Goal: Task Accomplishment & Management: Manage account settings

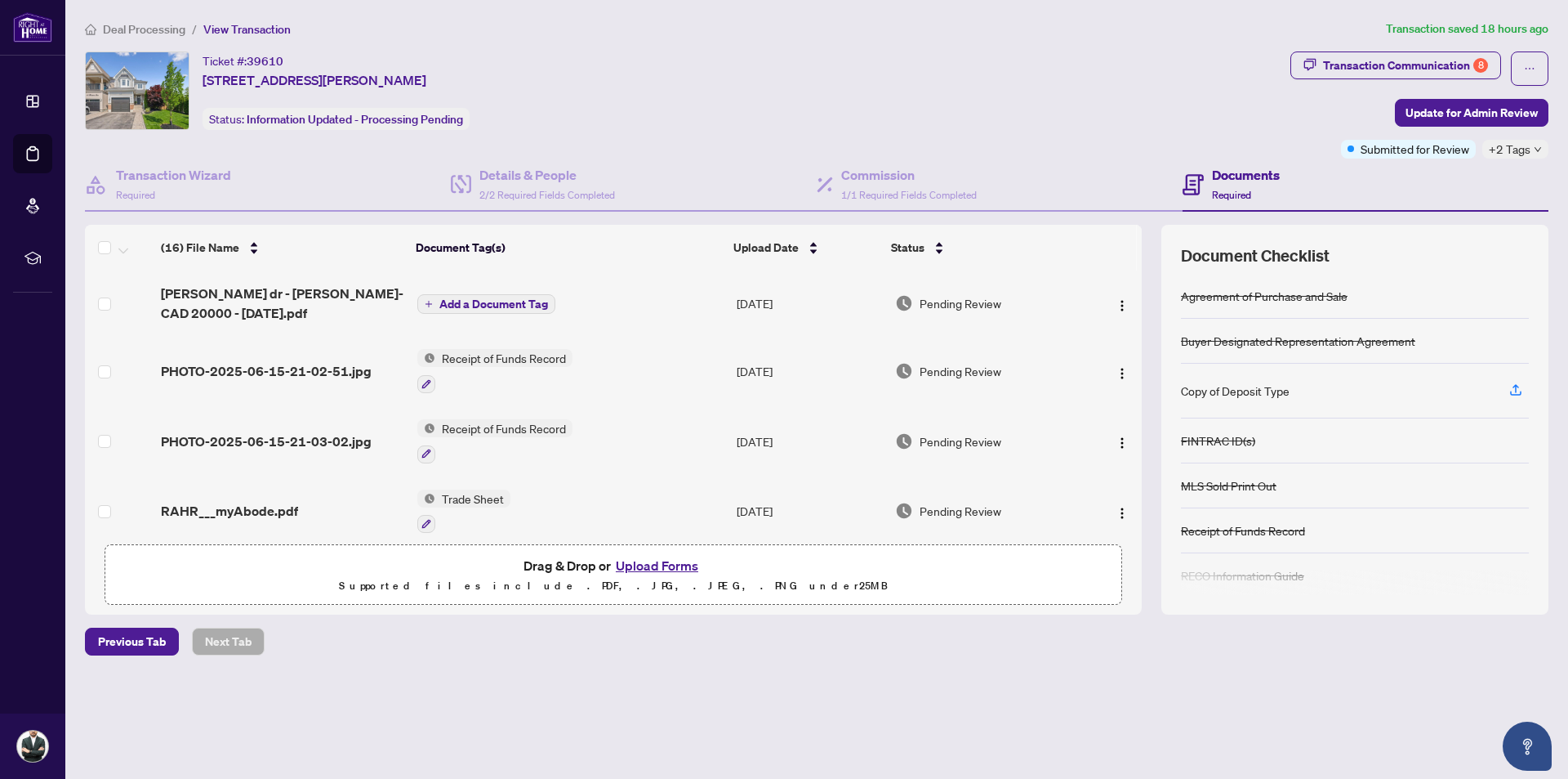
click at [163, 24] on span "Deal Processing" at bounding box center [144, 29] width 83 height 15
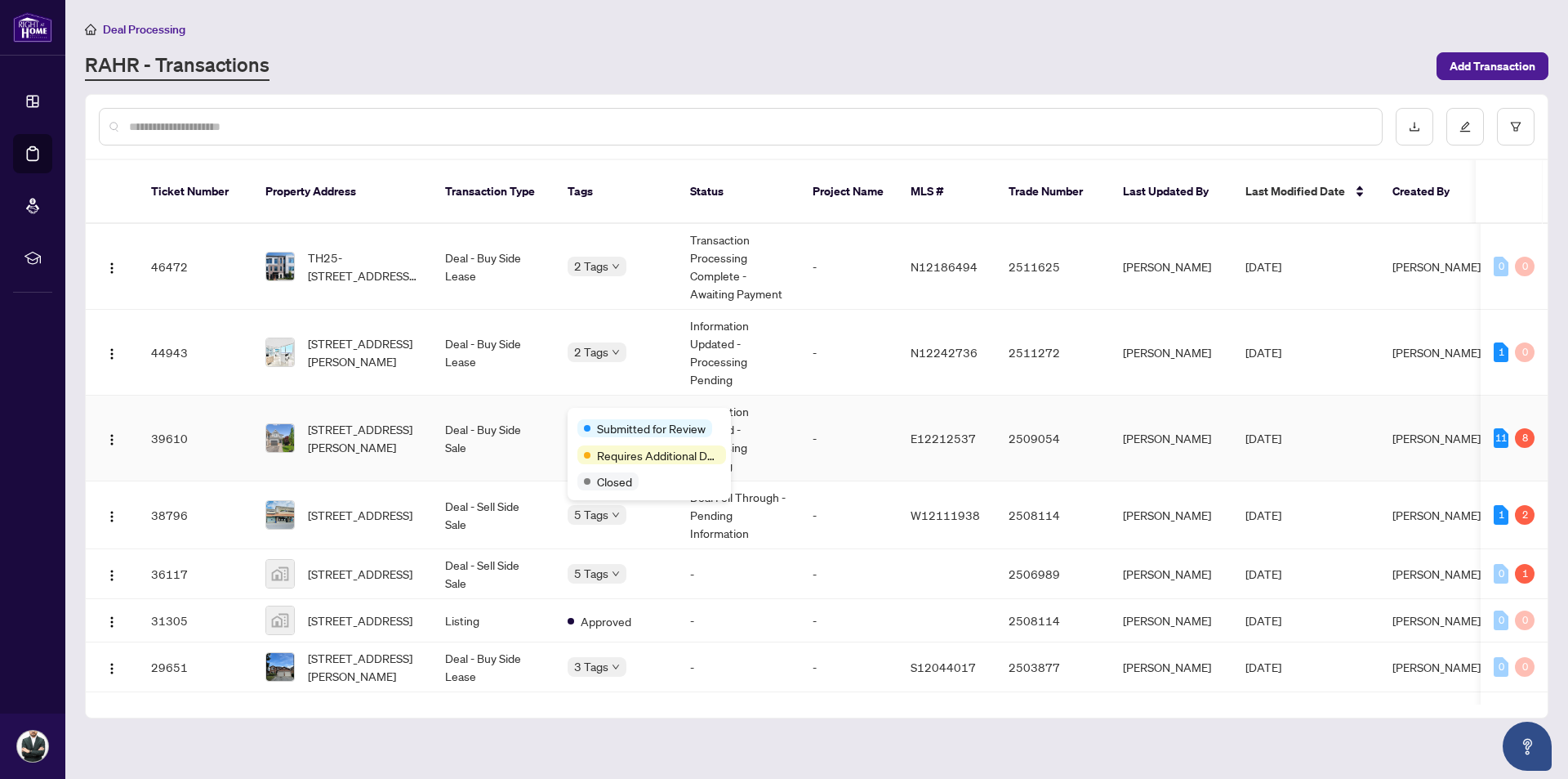
click at [612, 413] on div "Submitted for Review Requires Additional Docs Closed" at bounding box center [649, 454] width 163 height 92
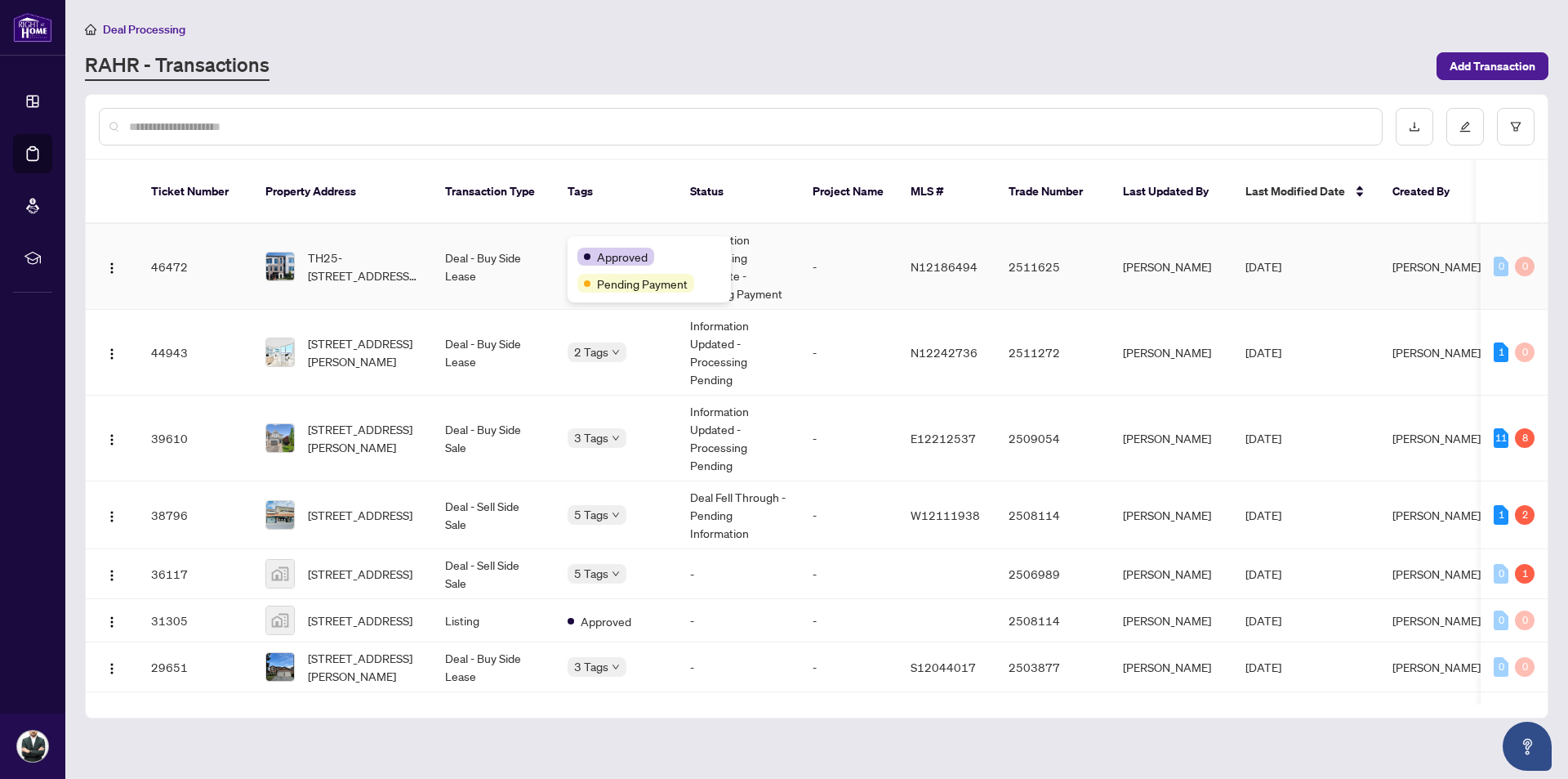
click at [605, 253] on body "Dashboard Deal Processing Mortgage Referrals rLearning [PERSON_NAME] [EMAIL_ADD…" at bounding box center [784, 389] width 1568 height 779
click at [712, 105] on div at bounding box center [817, 126] width 1462 height 64
click at [609, 421] on body "Dashboard Deal Processing Mortgage Referrals rLearning [PERSON_NAME] [EMAIL_ADD…" at bounding box center [784, 389] width 1568 height 779
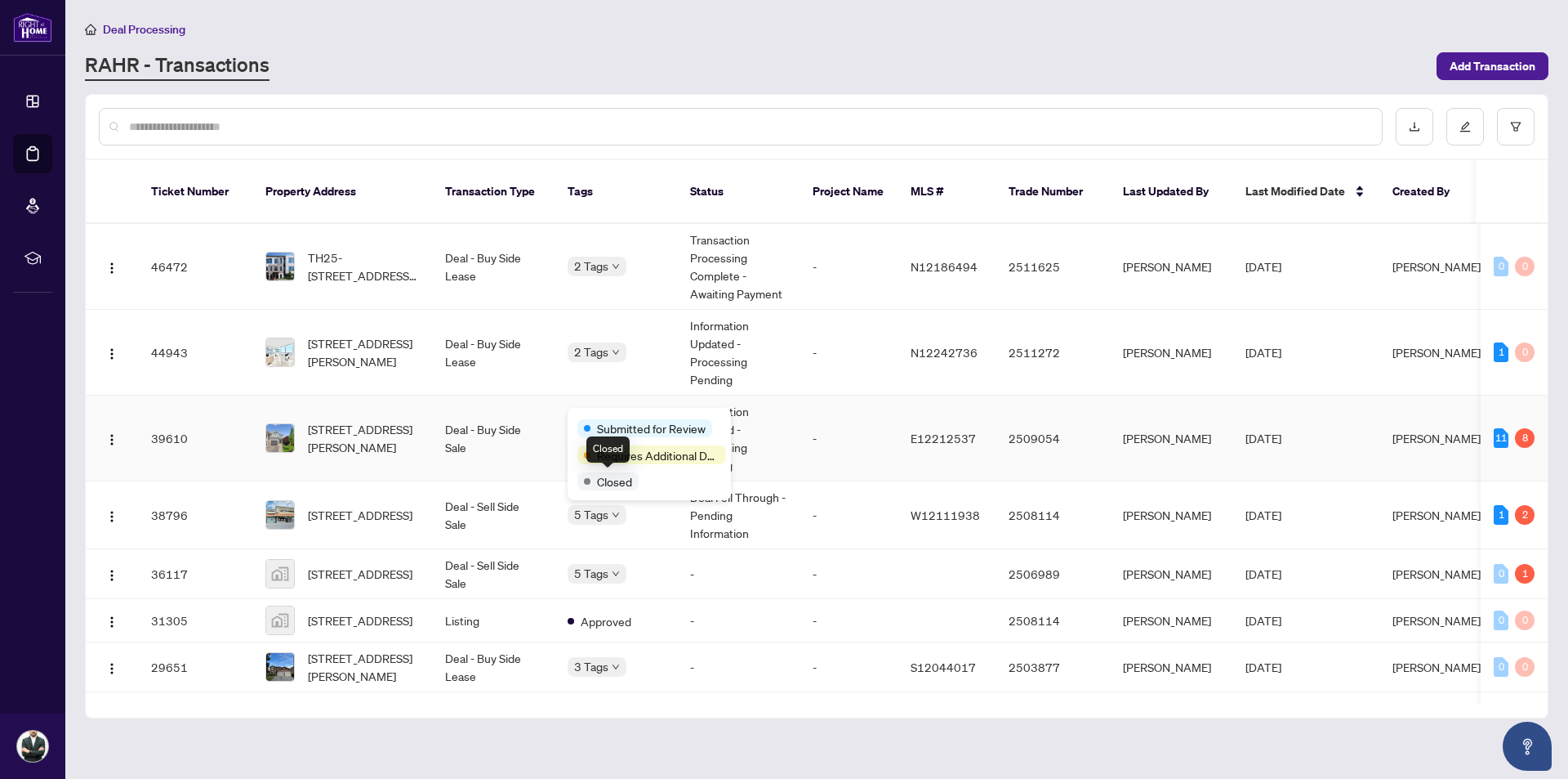
click at [607, 486] on span "Closed" at bounding box center [615, 480] width 35 height 18
drag, startPoint x: 519, startPoint y: 419, endPoint x: 115, endPoint y: 429, distance: 404.1
click at [115, 433] on img "button" at bounding box center [112, 440] width 13 height 13
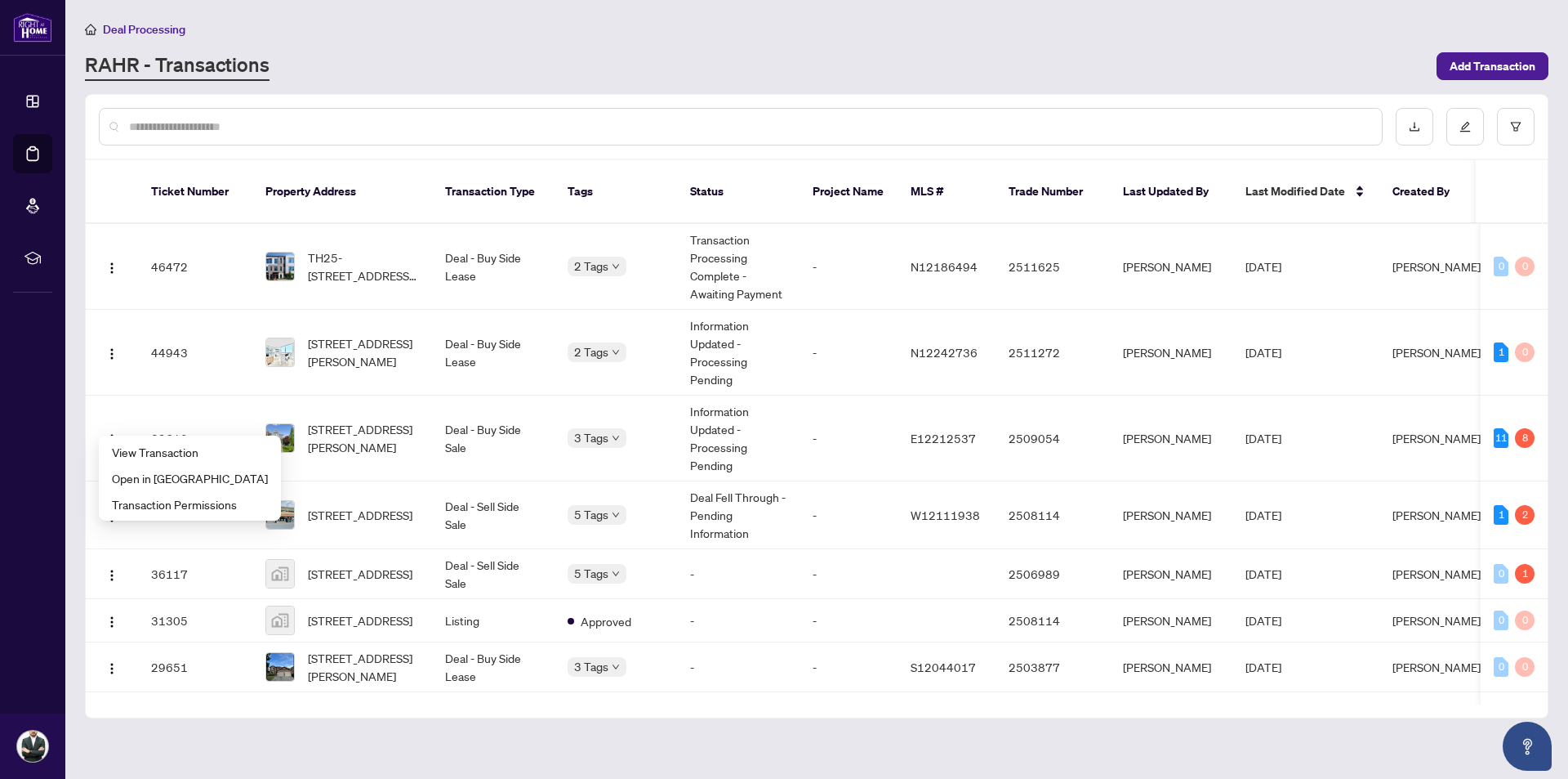
click at [397, 23] on div "Deal Processing" at bounding box center [817, 28] width 1463 height 18
